Goal: Check status: Check status

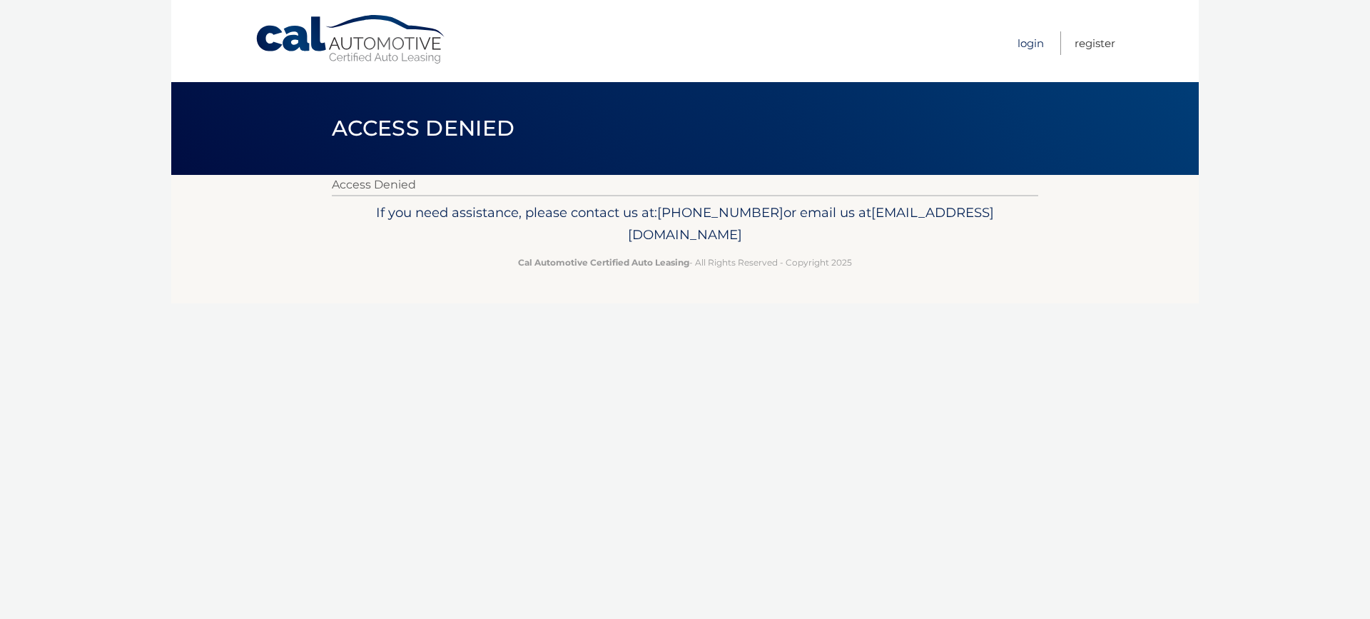
click at [1026, 47] on link "Login" at bounding box center [1030, 43] width 26 height 24
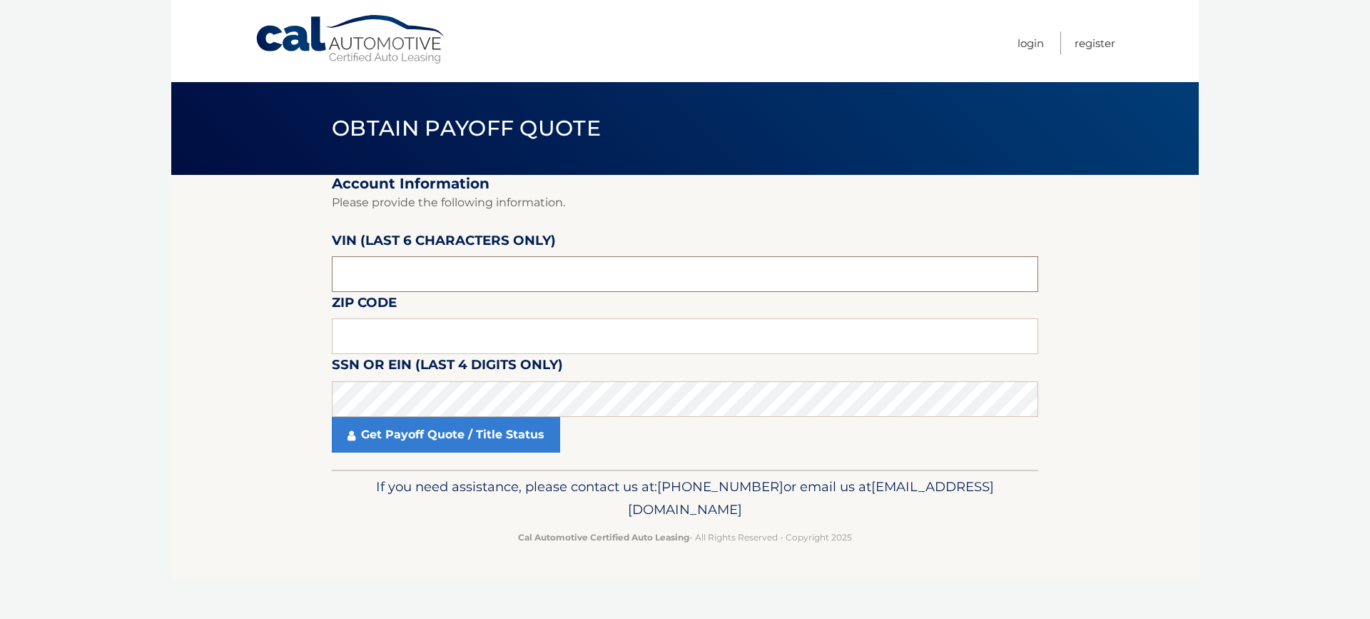
click at [382, 278] on input "text" at bounding box center [685, 274] width 706 height 36
type input "502037"
click at [381, 335] on input "text" at bounding box center [685, 336] width 706 height 36
type input "11417"
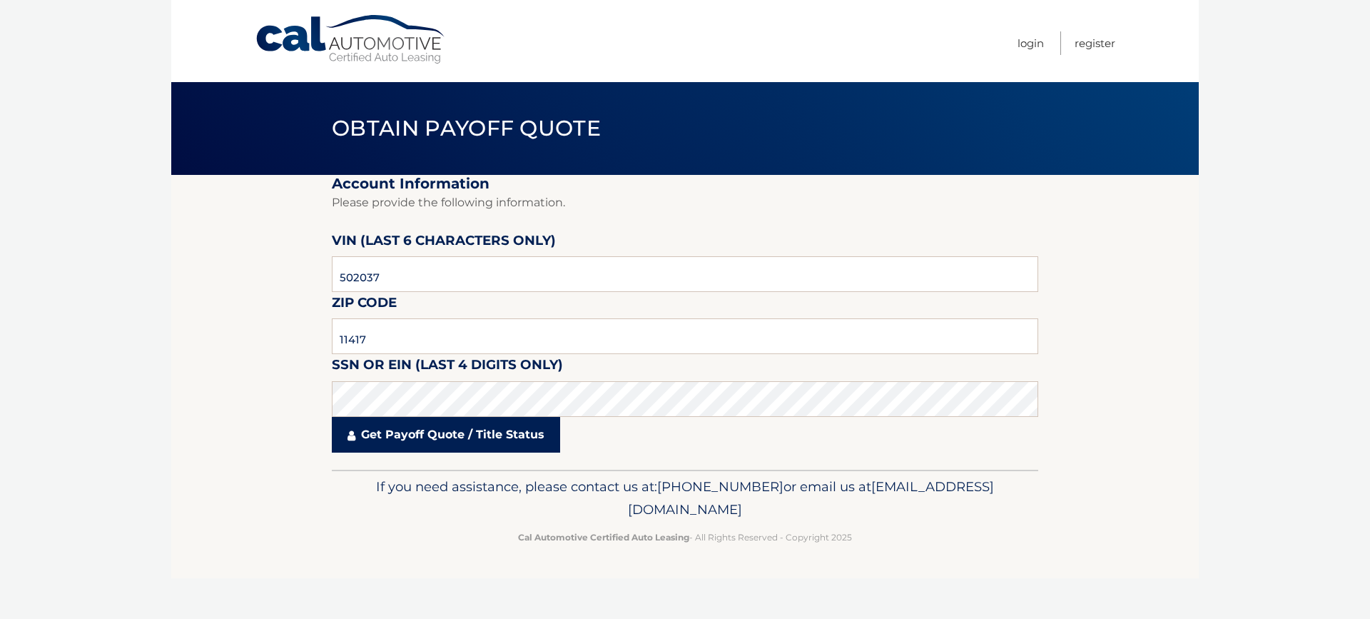
click at [387, 430] on link "Get Payoff Quote / Title Status" at bounding box center [446, 435] width 228 height 36
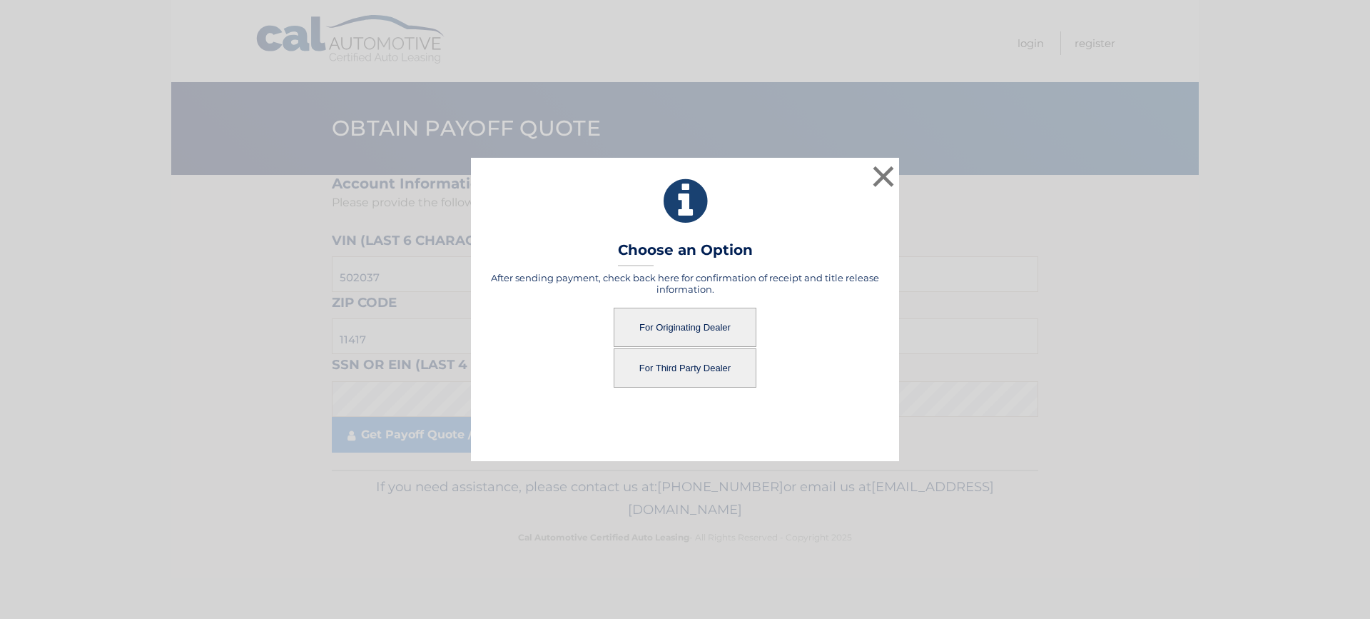
click at [672, 325] on button "For Originating Dealer" at bounding box center [685, 327] width 143 height 39
click at [655, 324] on button "For Originating Dealer" at bounding box center [685, 327] width 143 height 39
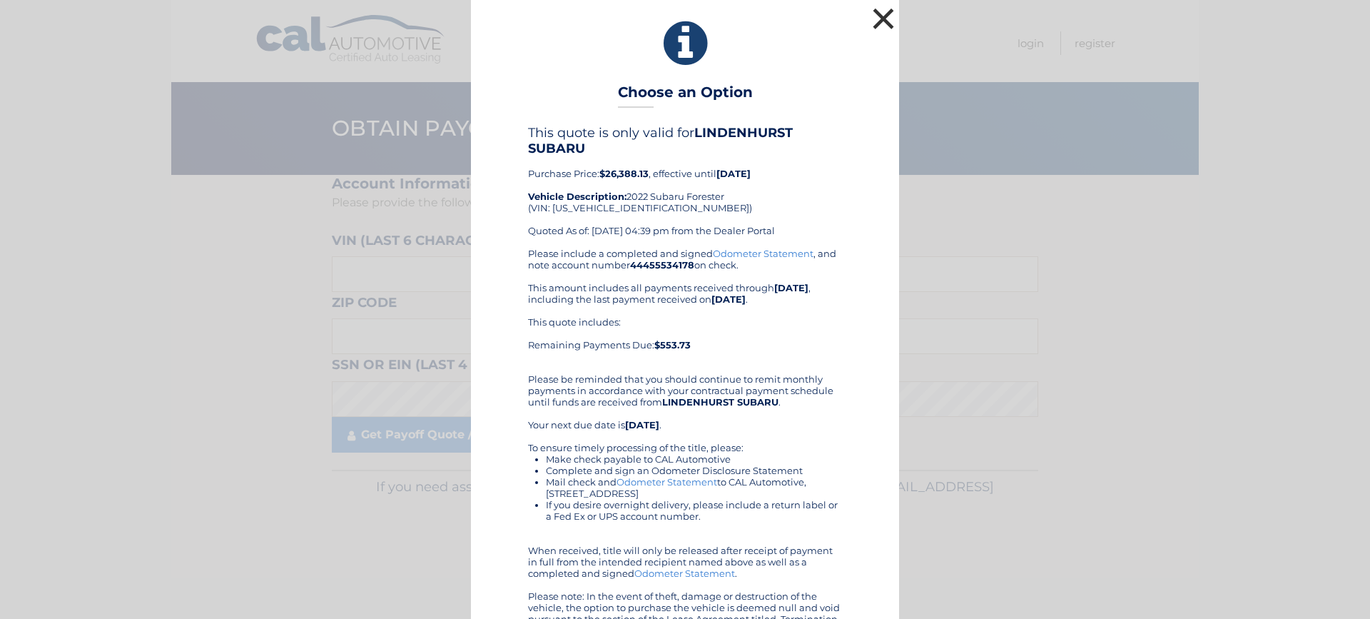
click at [876, 17] on button "×" at bounding box center [883, 18] width 29 height 29
